Goal: Task Accomplishment & Management: Manage account settings

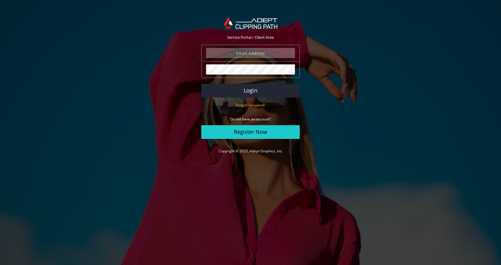
type input "[EMAIL_ADDRESS][DOMAIN_NAME]"
click at [250, 59] on div "ashppa@gmail.com The login field is required." at bounding box center [250, 53] width 98 height 17
click at [245, 92] on button "Login" at bounding box center [250, 91] width 98 height 14
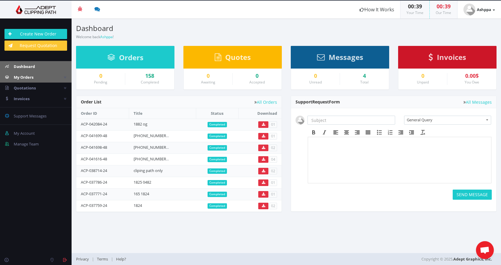
click at [18, 77] on span "My Orders" at bounding box center [24, 77] width 20 height 5
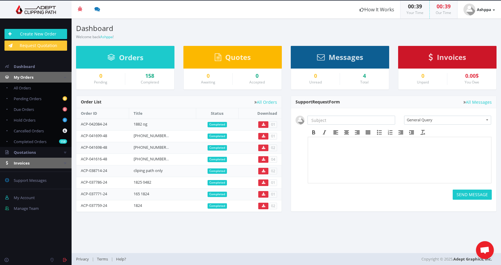
click at [26, 162] on span "Invoices" at bounding box center [22, 162] width 16 height 5
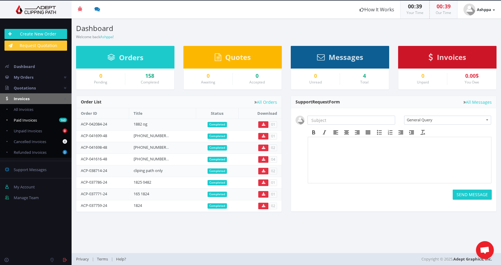
click at [25, 121] on span "Paid Invoices" at bounding box center [25, 119] width 23 height 5
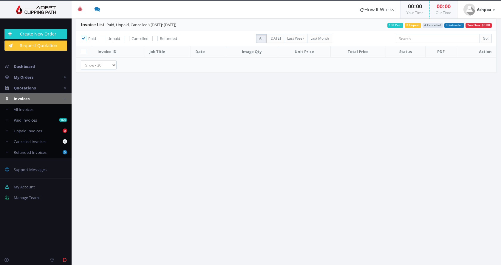
checkbox input "true"
